Goal: Find specific page/section: Find specific page/section

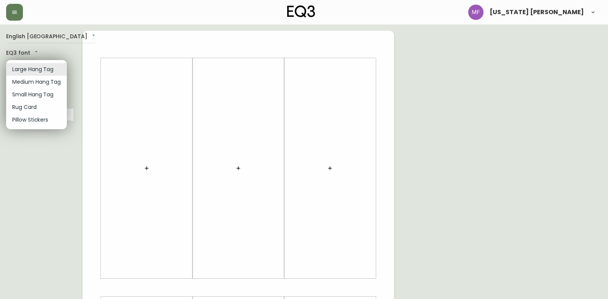
click at [51, 67] on body "[US_STATE] [PERSON_NAME] English [GEOGRAPHIC_DATA] en_CA EQ3 font EQ3 Large Han…" at bounding box center [304, 272] width 608 height 544
click at [410, 113] on div at bounding box center [304, 149] width 608 height 299
